Goal: Find specific page/section: Find specific page/section

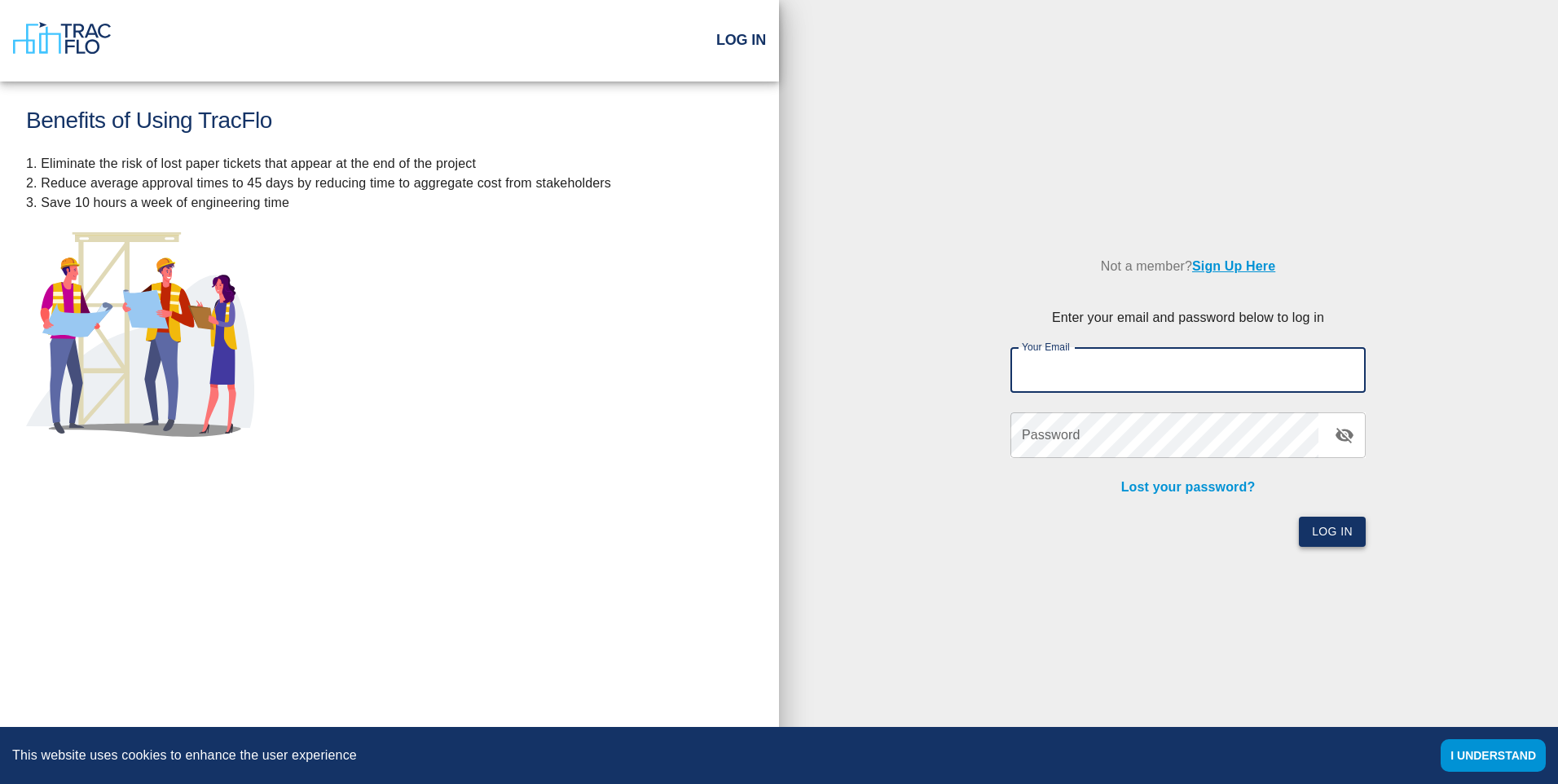
type input "[EMAIL_ADDRESS][DOMAIN_NAME]"
click at [1328, 534] on button "Log In" at bounding box center [1332, 531] width 67 height 31
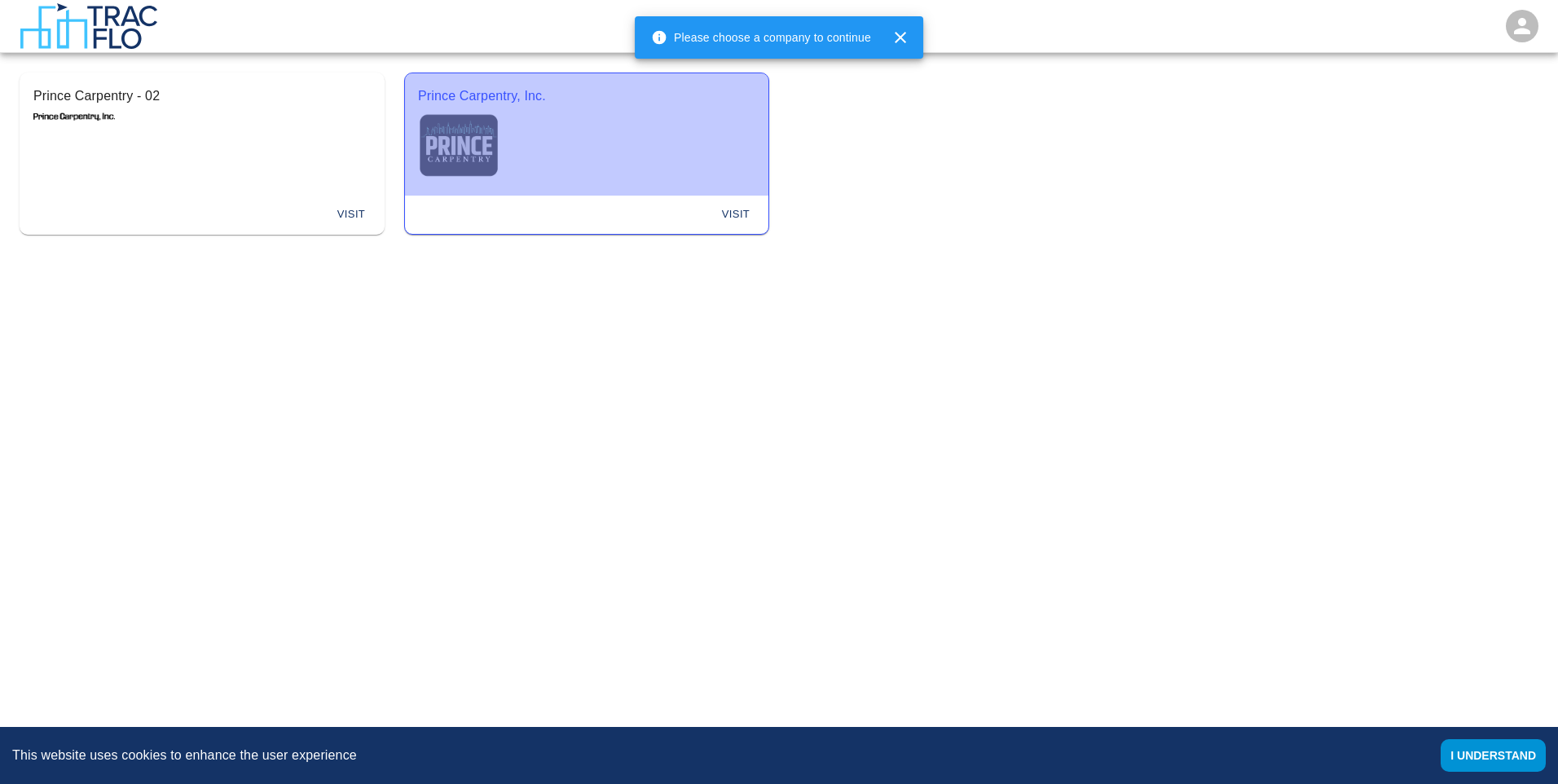
click at [627, 153] on div "Prince Carpentry, Inc." at bounding box center [587, 134] width 363 height 122
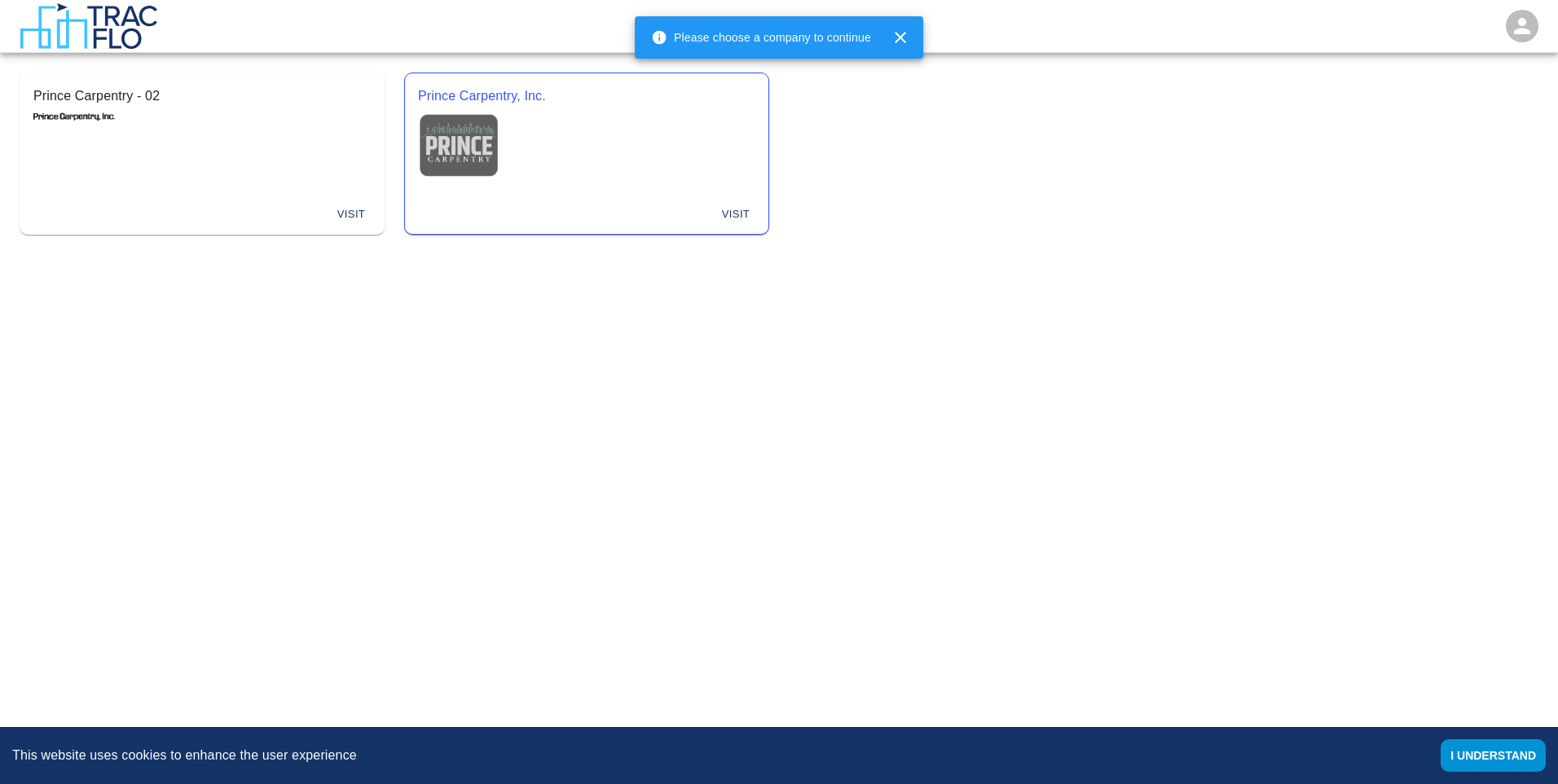
click at [743, 207] on button "Visit" at bounding box center [736, 214] width 52 height 25
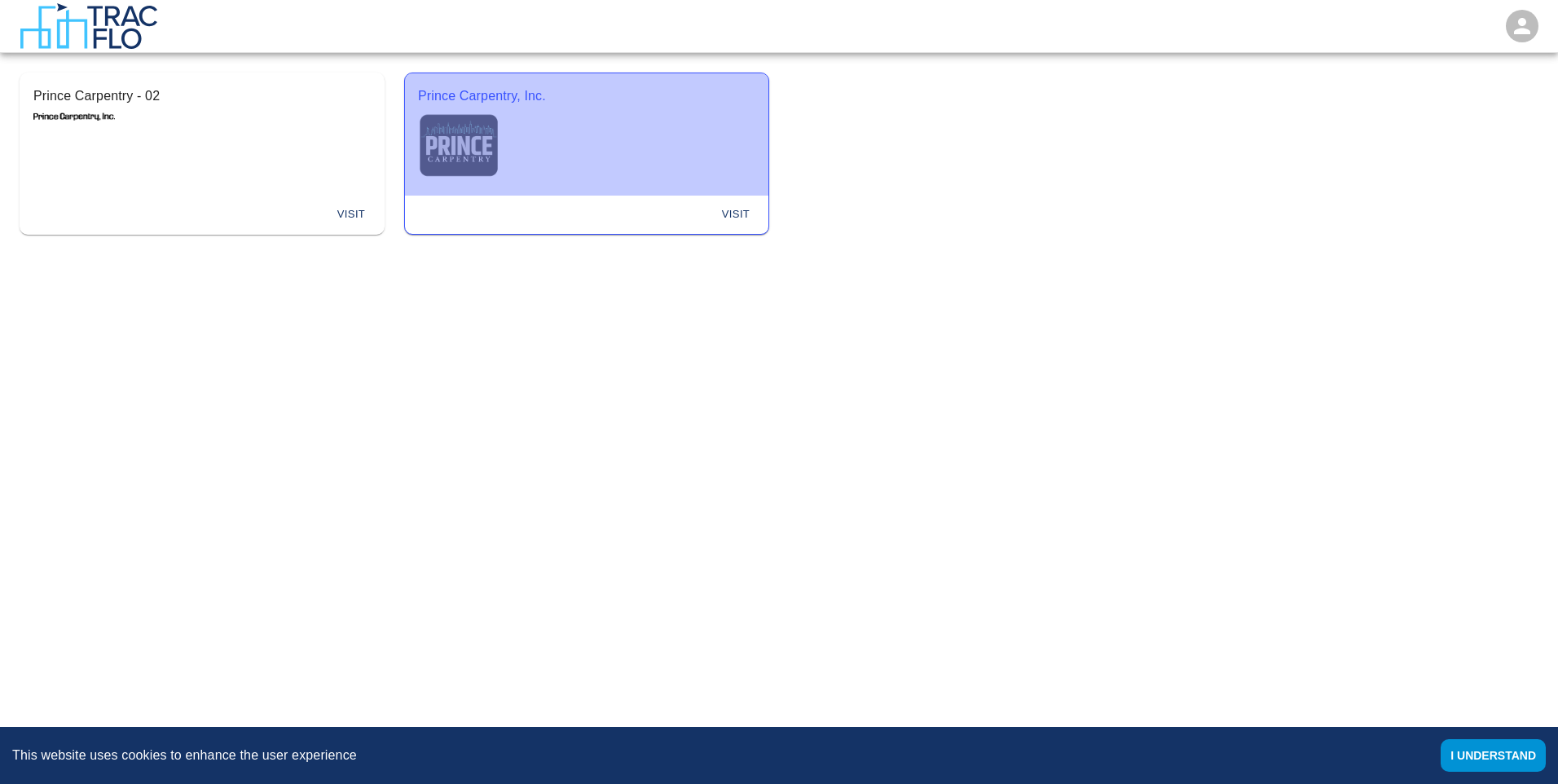
click at [655, 160] on div "Prince Carpentry, Inc." at bounding box center [587, 134] width 363 height 122
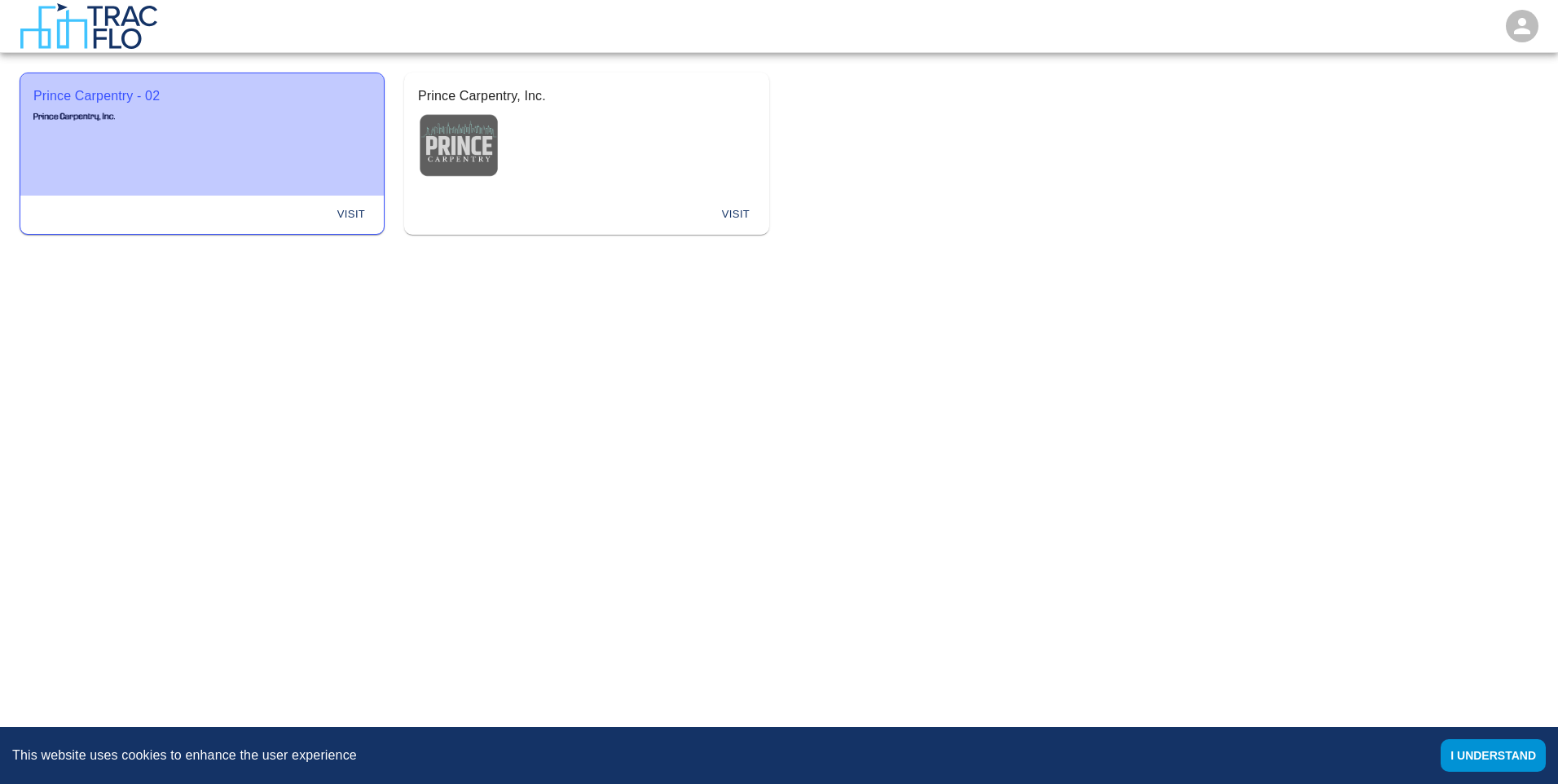
click at [118, 140] on button "Prince Carpentry - 02" at bounding box center [202, 134] width 363 height 122
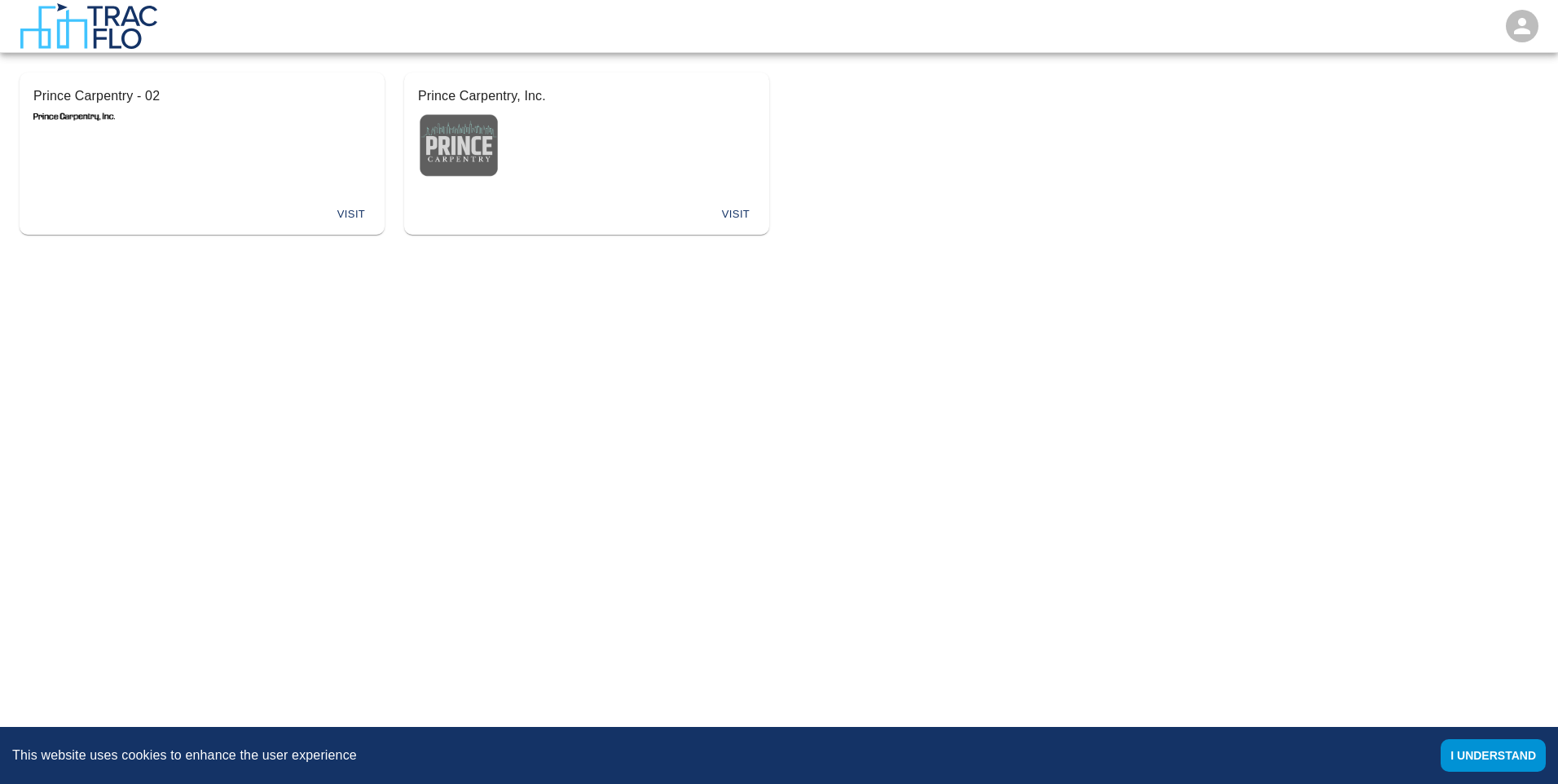
click at [1439, 84] on div "Prince Carpentry - 02 Visit Prince Carpentry, Inc. Visit" at bounding box center [769, 144] width 1577 height 221
click at [424, 150] on img "button" at bounding box center [459, 146] width 82 height 70
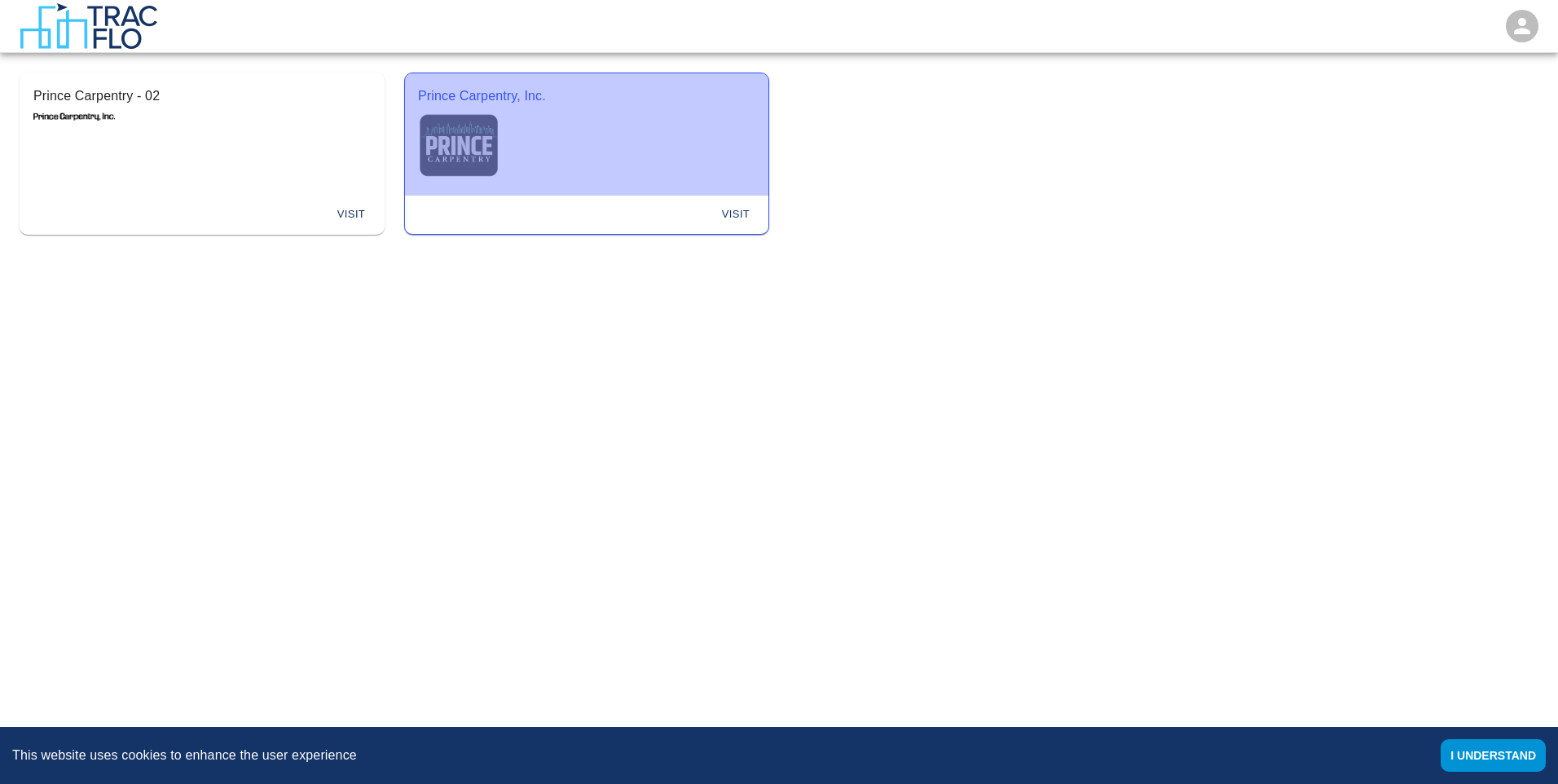
click at [455, 96] on p "Prince Carpentry, Inc." at bounding box center [587, 95] width 337 height 19
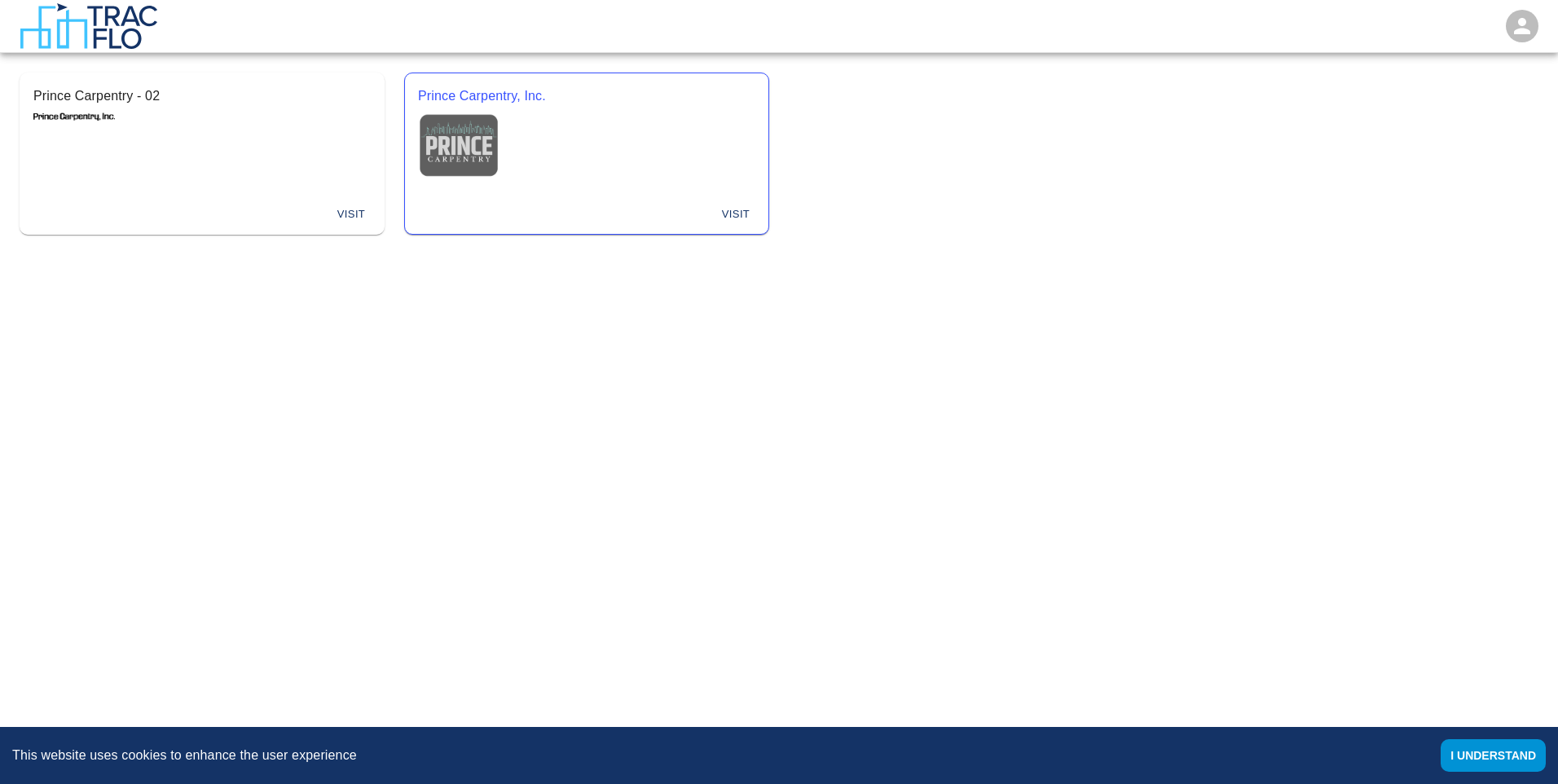
click at [455, 96] on p "Prince Carpentry, Inc." at bounding box center [587, 95] width 337 height 19
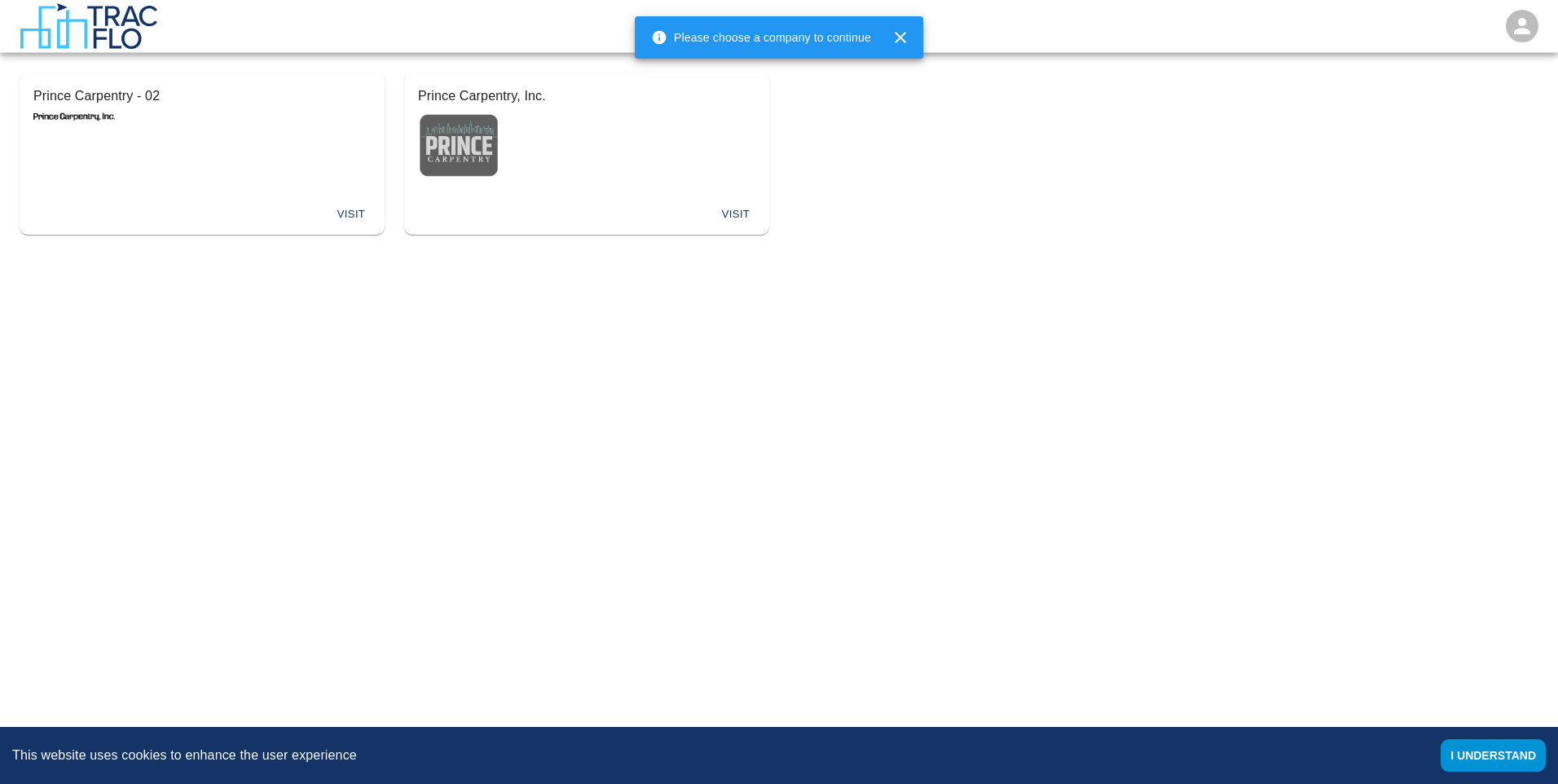
click at [1093, 254] on html "Prince Carpentry - 02 Visit Prince Carpentry, Inc. Visit This website uses cook…" at bounding box center [779, 127] width 1558 height 254
click at [1467, 757] on button "I understand" at bounding box center [1492, 754] width 105 height 32
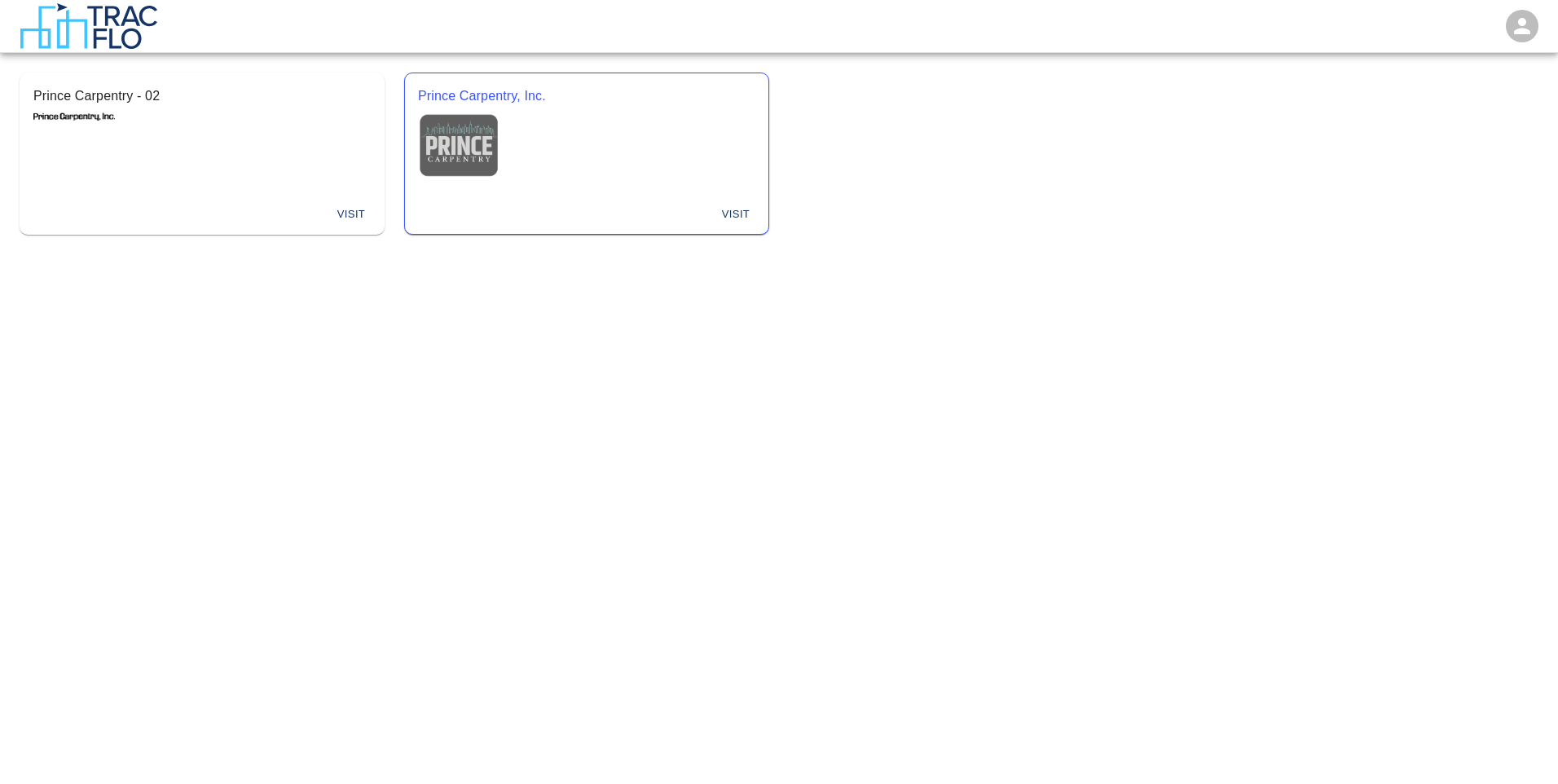
click at [691, 177] on div "Prince Carpentry, Inc." at bounding box center [587, 134] width 363 height 122
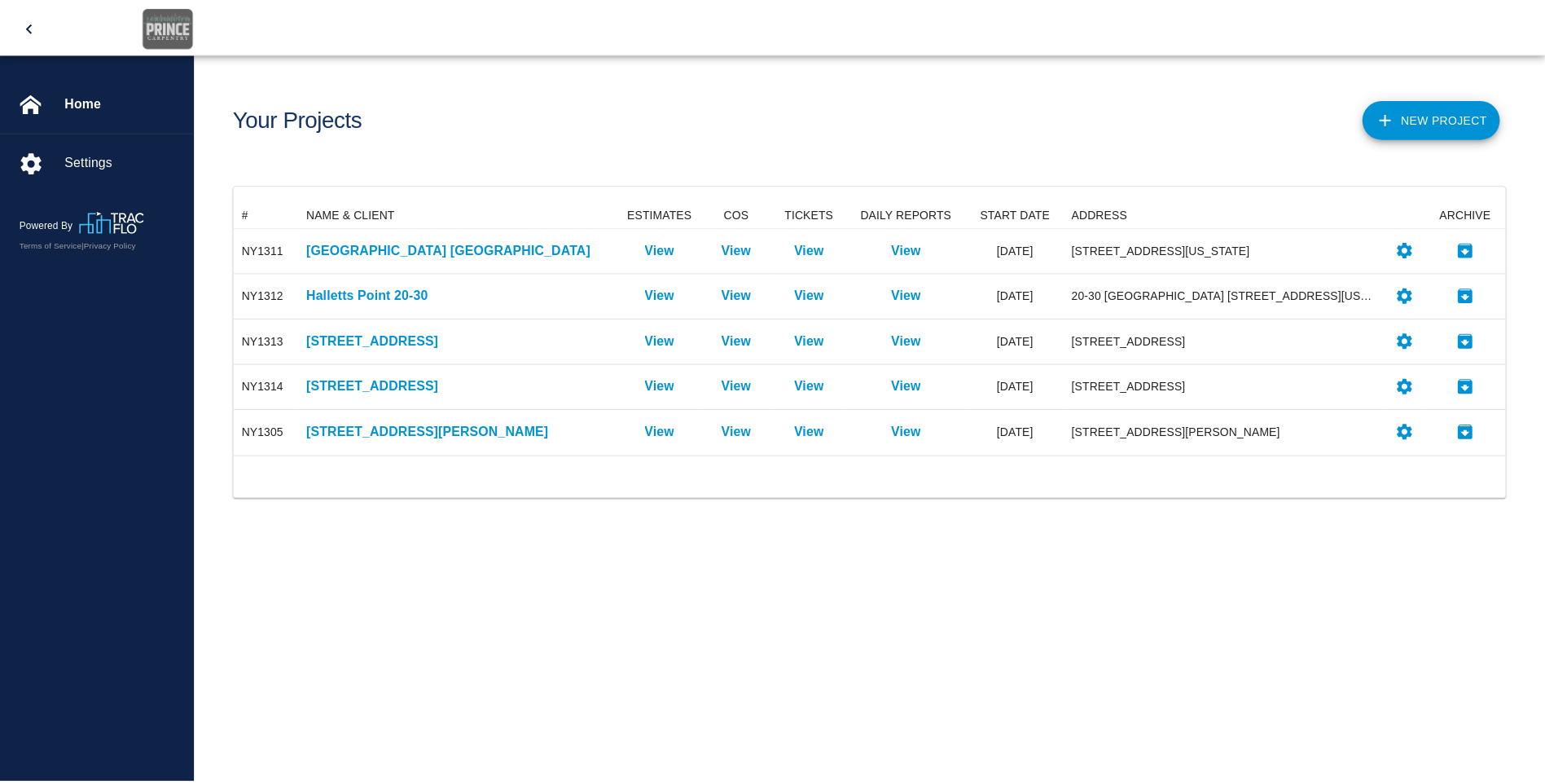
scroll to position [242, 1270]
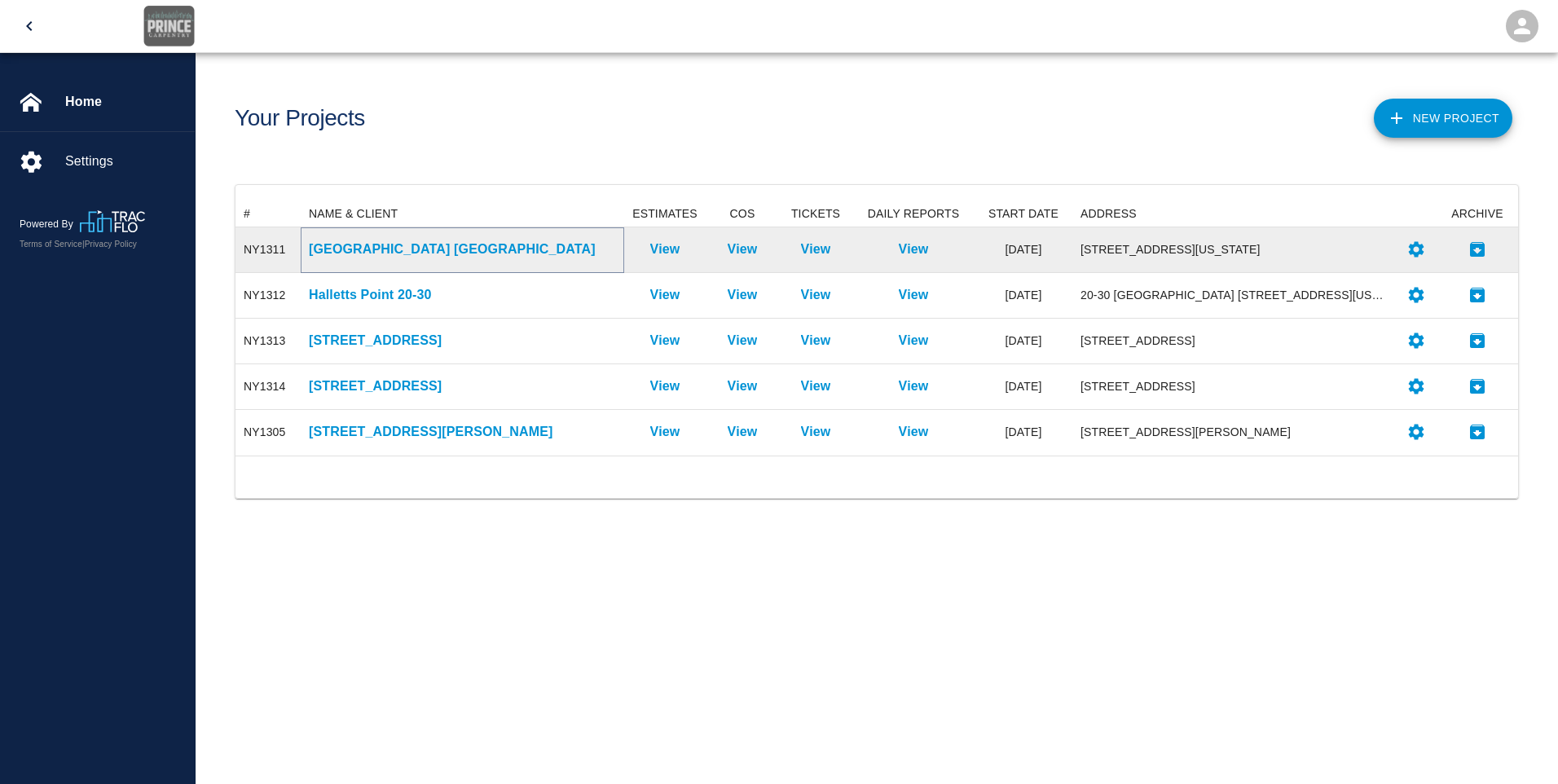
click at [396, 258] on p "[GEOGRAPHIC_DATA] [GEOGRAPHIC_DATA]" at bounding box center [462, 248] width 307 height 19
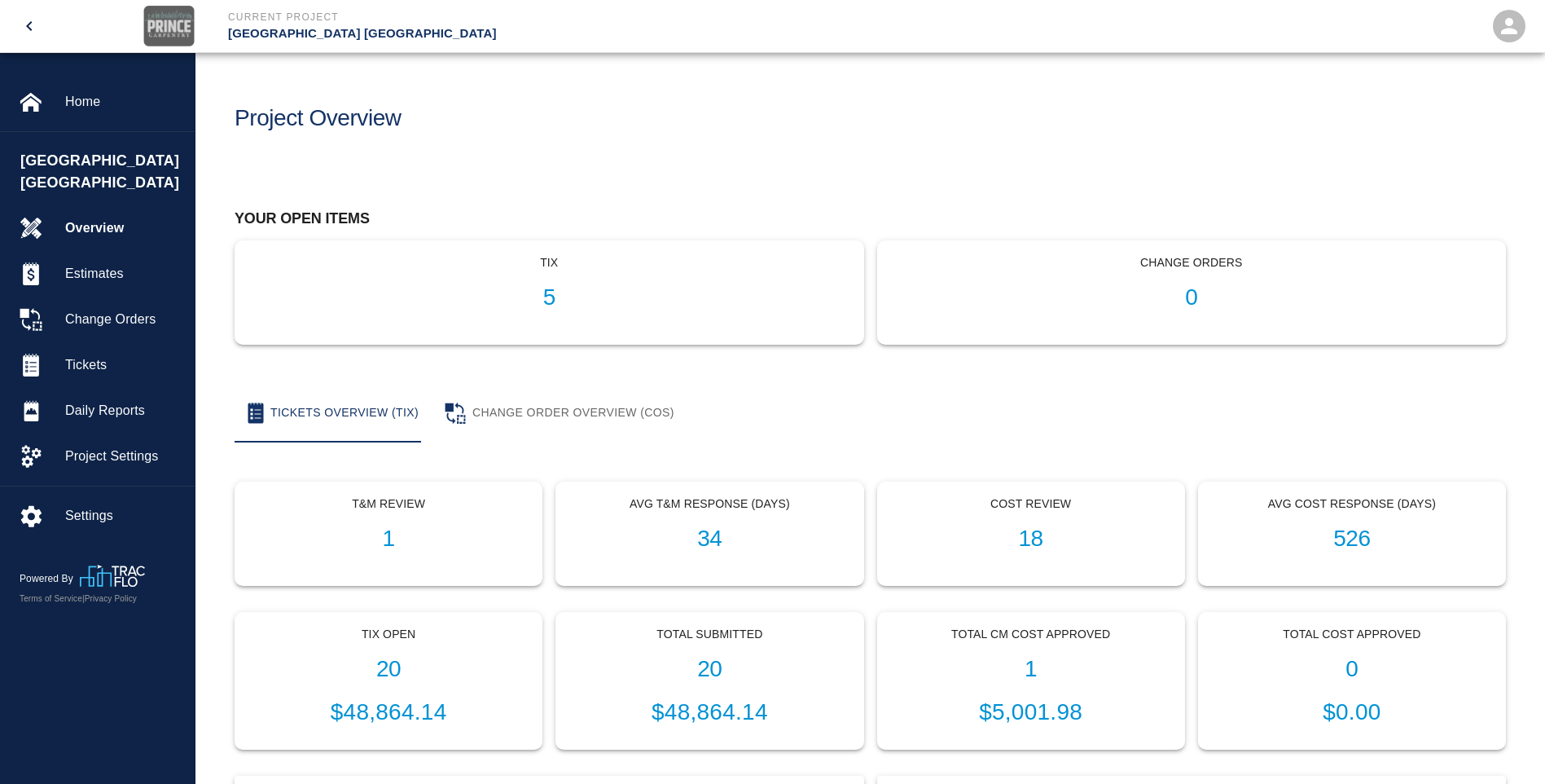
click at [784, 134] on div "Project Overview" at bounding box center [543, 111] width 643 height 66
click at [855, 184] on div "Your open items tix 5 Change Orders 0" at bounding box center [864, 264] width 1285 height 160
